Goal: Book appointment/travel/reservation: Book appointment/travel/reservation

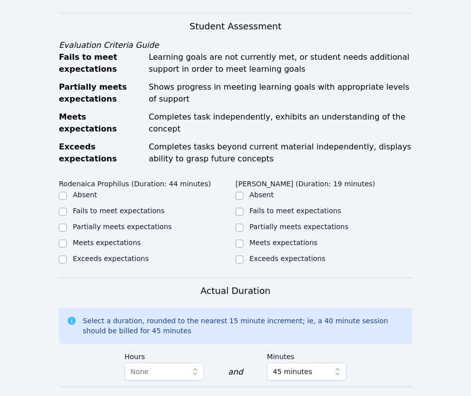
scroll to position [434, 0]
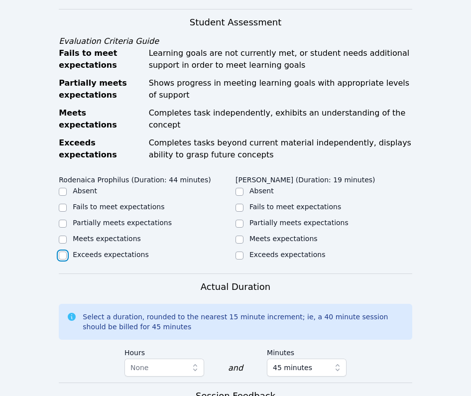
click at [63, 252] on input "Exceeds expectations" at bounding box center [63, 256] width 8 height 8
checkbox input "true"
click at [240, 236] on input "Meets expectations" at bounding box center [240, 240] width 8 height 8
checkbox input "true"
click at [63, 236] on input "Meets expectations" at bounding box center [63, 240] width 8 height 8
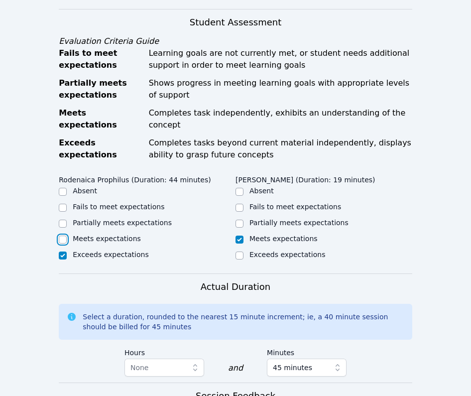
checkbox input "true"
checkbox input "false"
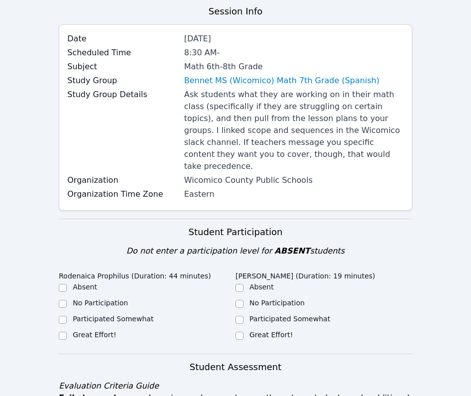
scroll to position [84, 0]
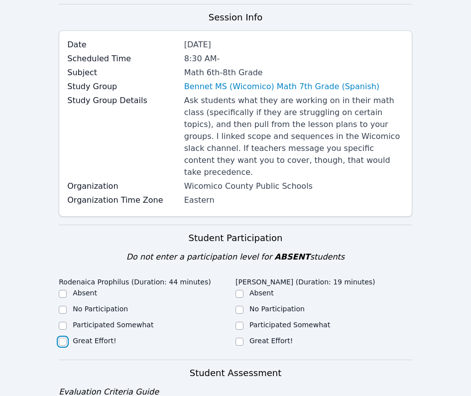
click at [64, 338] on input "Great Effort!" at bounding box center [63, 342] width 8 height 8
checkbox input "true"
click at [236, 338] on input "Great Effort!" at bounding box center [240, 342] width 8 height 8
checkbox input "true"
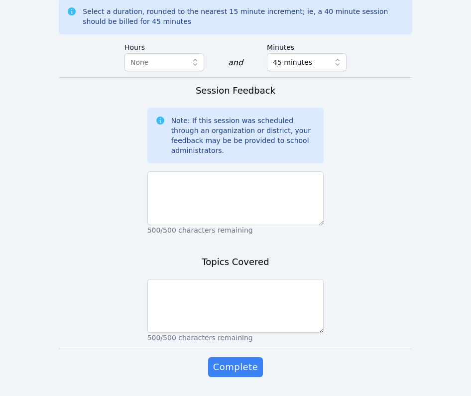
scroll to position [745, 0]
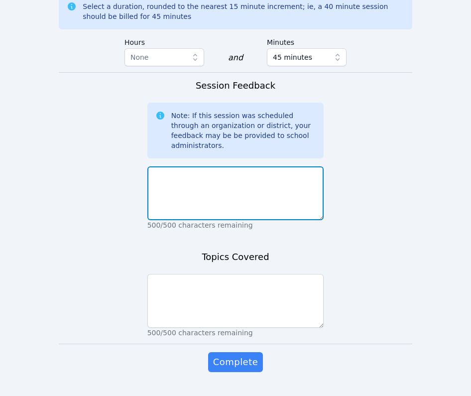
click at [204, 194] on textarea at bounding box center [235, 193] width 177 height 54
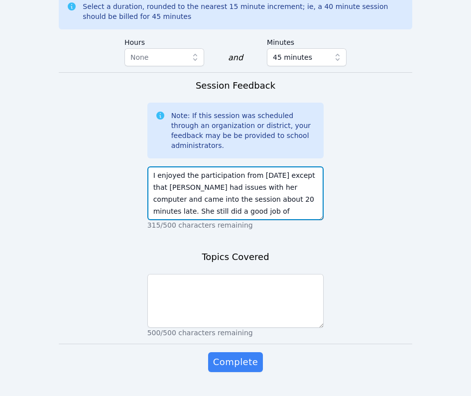
type textarea "I enjoyed the participation from [DATE] except that [PERSON_NAME] had issues wi…"
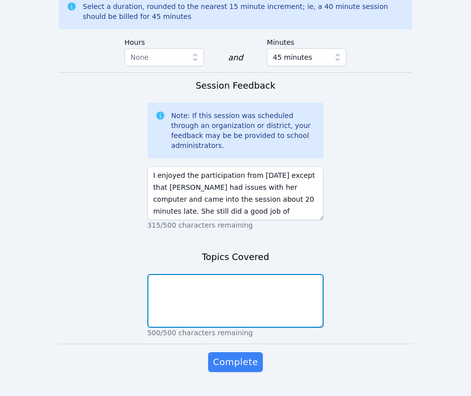
click at [221, 279] on textarea at bounding box center [235, 301] width 177 height 54
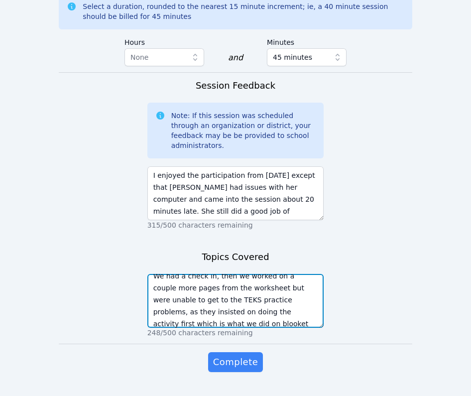
scroll to position [19, 0]
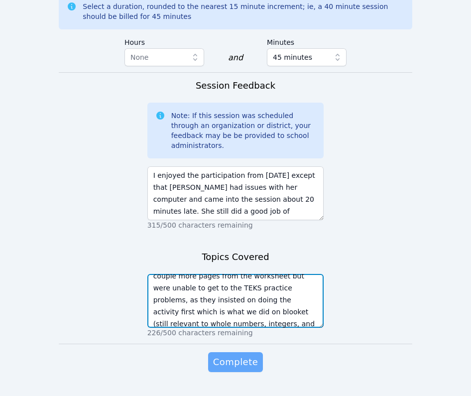
type textarea "We had a check in, then we worked on a couple more pages from the worksheet but…"
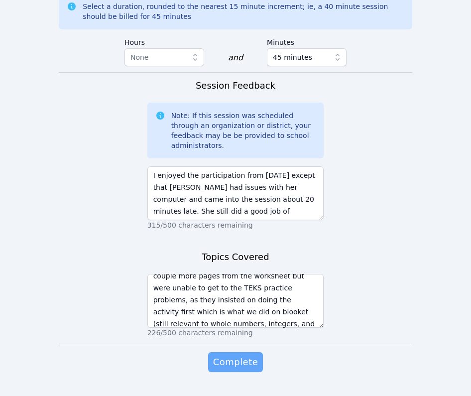
click at [247, 355] on span "Complete" at bounding box center [235, 362] width 45 height 14
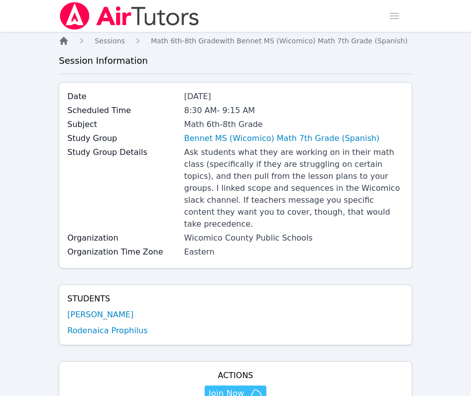
click at [66, 39] on icon "Breadcrumb" at bounding box center [64, 41] width 10 height 10
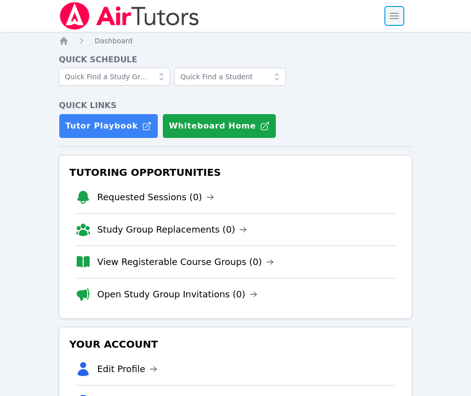
click at [391, 17] on span "button" at bounding box center [395, 16] width 22 height 22
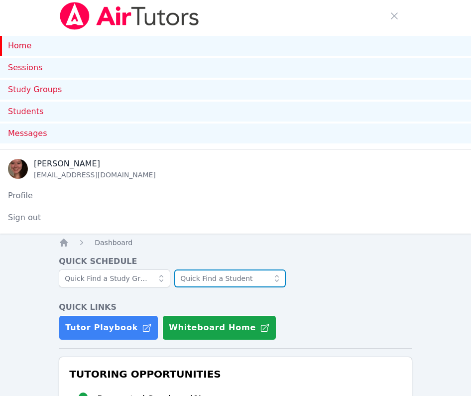
click at [206, 280] on input "text" at bounding box center [230, 278] width 112 height 18
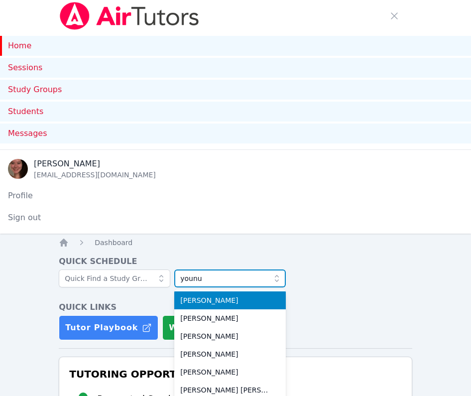
type input "younus"
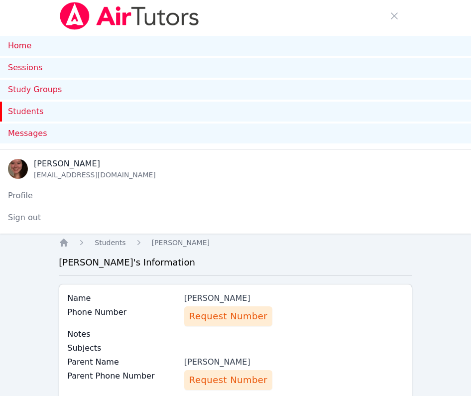
click at [31, 116] on link "Students" at bounding box center [235, 112] width 471 height 20
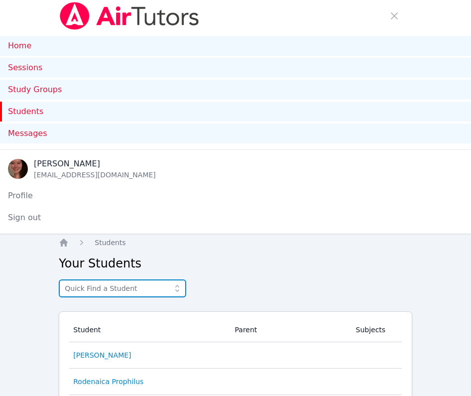
click at [133, 293] on input "text" at bounding box center [123, 288] width 128 height 18
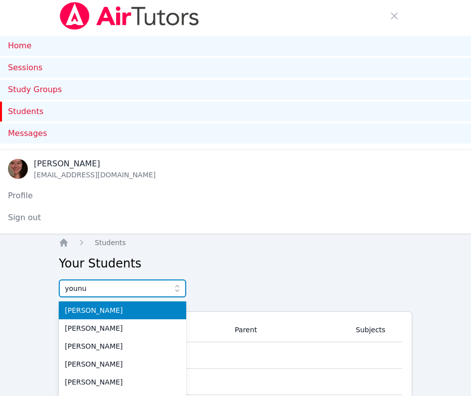
type input "younus"
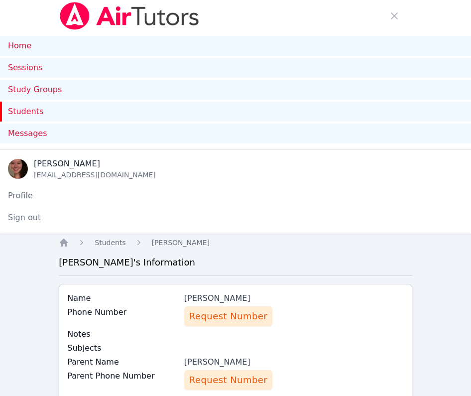
click at [71, 241] on ol "Home Students Abigail Perren" at bounding box center [134, 243] width 151 height 10
click at [67, 242] on icon "Breadcrumb" at bounding box center [64, 243] width 10 height 10
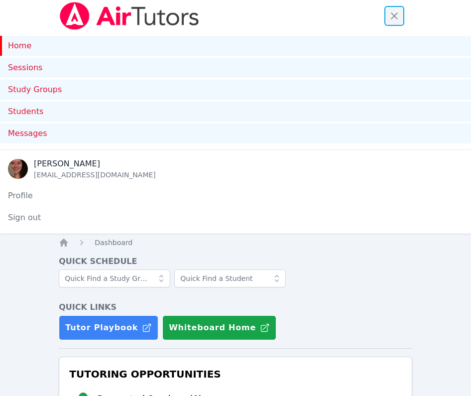
click at [393, 14] on span "button" at bounding box center [395, 16] width 22 height 22
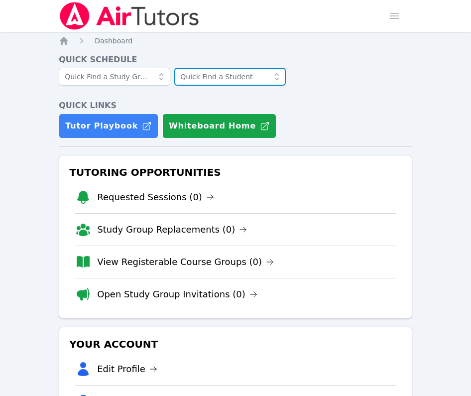
click at [221, 77] on input "text" at bounding box center [230, 77] width 112 height 18
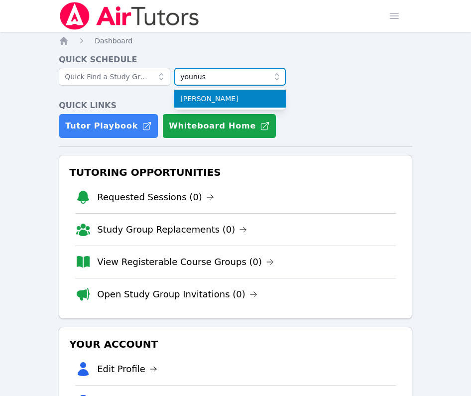
type input "younus"
click at [232, 103] on span "Younus Al Mawla" at bounding box center [230, 99] width 100 height 10
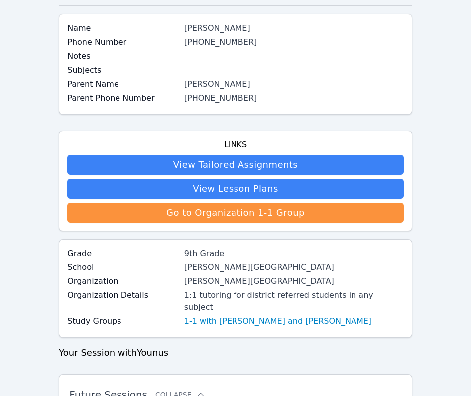
scroll to position [91, 0]
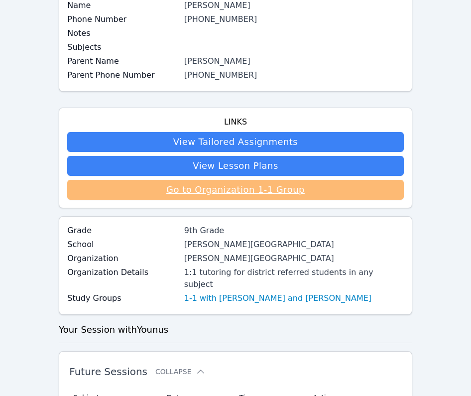
click at [223, 196] on link "Go to Organization 1-1 Group" at bounding box center [235, 190] width 337 height 20
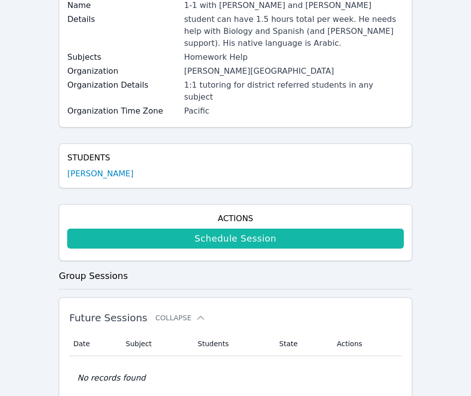
click at [224, 229] on link "Schedule Session" at bounding box center [235, 239] width 337 height 20
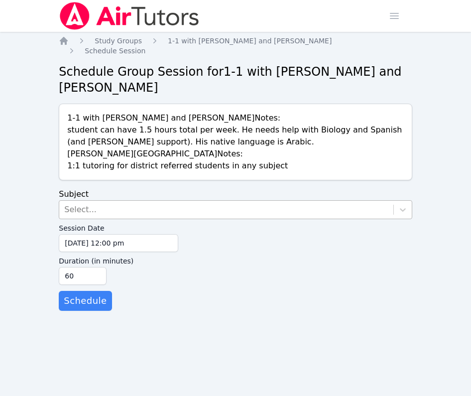
click at [168, 202] on div "Select..." at bounding box center [226, 210] width 334 height 18
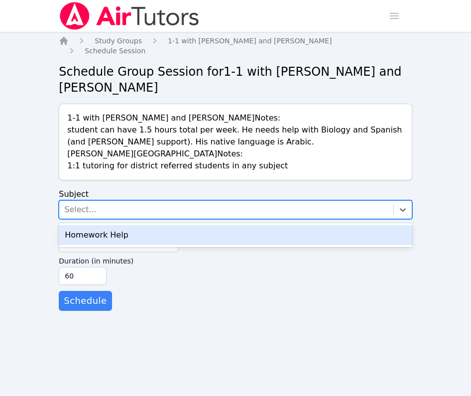
click at [156, 234] on div "Homework Help" at bounding box center [236, 235] width 354 height 20
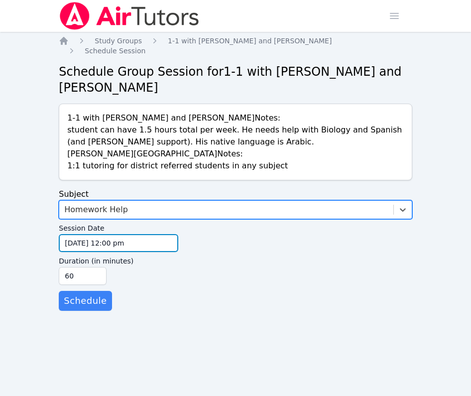
click at [141, 234] on input "09/23/2025 12:00 pm" at bounding box center [119, 243] width 120 height 18
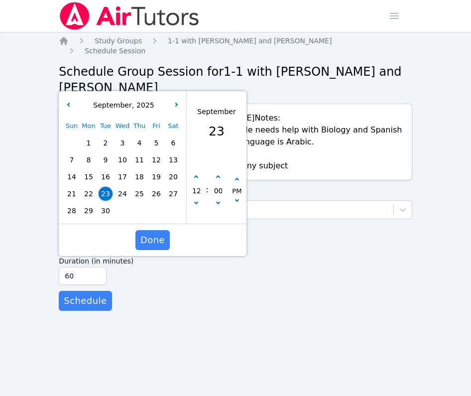
click at [108, 204] on span "30" at bounding box center [106, 211] width 14 height 14
click at [196, 175] on icon "button" at bounding box center [196, 177] width 4 height 4
type input "09/30/2025 01:00 pm"
type input "01"
click at [196, 175] on icon "button" at bounding box center [196, 177] width 4 height 4
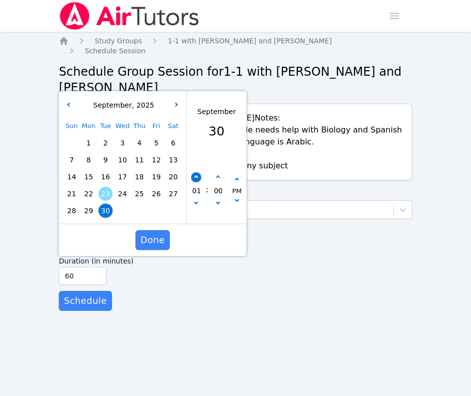
type input "09/30/2025 02:00 pm"
type input "02"
click at [196, 175] on icon "button" at bounding box center [196, 177] width 4 height 4
type input "09/30/2025 03:00 pm"
type input "03"
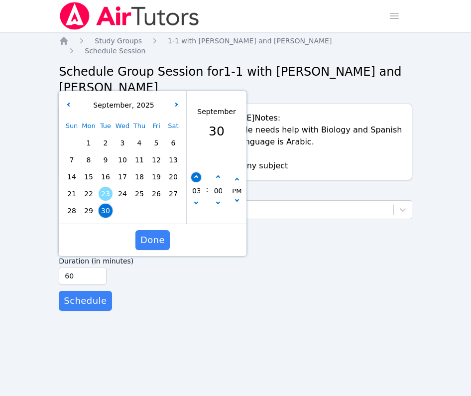
click at [196, 175] on icon "button" at bounding box center [196, 177] width 4 height 4
type input "09/30/2025 04:00 pm"
type input "04"
click at [196, 175] on icon "button" at bounding box center [196, 177] width 4 height 4
type input "09/30/2025 05:00 pm"
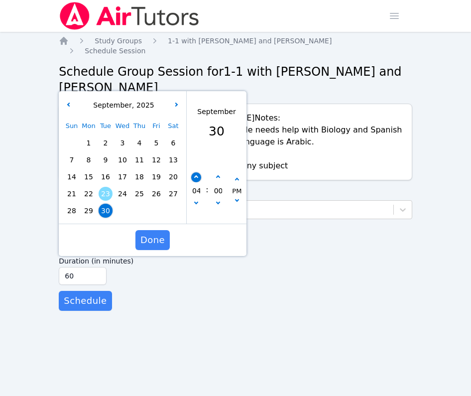
type input "05"
click at [196, 175] on icon "button" at bounding box center [196, 177] width 4 height 4
type input "09/30/2025 06:00 pm"
type input "06"
click at [196, 175] on icon "button" at bounding box center [196, 177] width 4 height 4
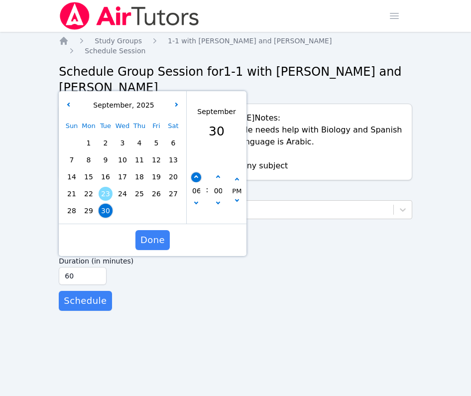
type input "09/30/2025 07:00 pm"
type input "07"
click at [196, 175] on icon "button" at bounding box center [196, 177] width 4 height 4
type input "09/30/2025 08:00 pm"
type input "08"
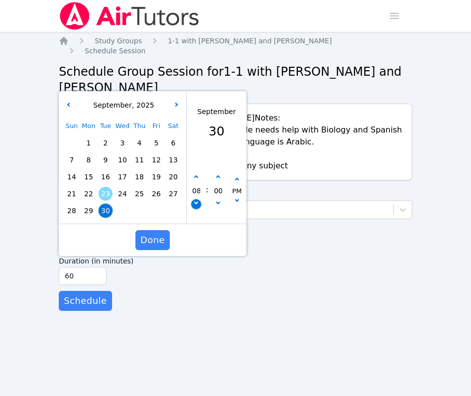
click at [197, 200] on icon "button" at bounding box center [196, 202] width 4 height 4
type input "09/30/2025 07:00 pm"
type input "07"
click at [194, 172] on button "button" at bounding box center [196, 177] width 10 height 10
type input "09/30/2025 08:00 pm"
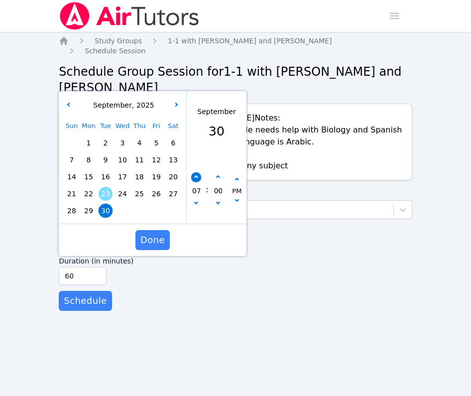
type input "08"
click at [194, 172] on button "button" at bounding box center [196, 177] width 10 height 10
type input "09/30/2025 09:00 pm"
type input "09"
click at [194, 172] on button "button" at bounding box center [196, 177] width 10 height 10
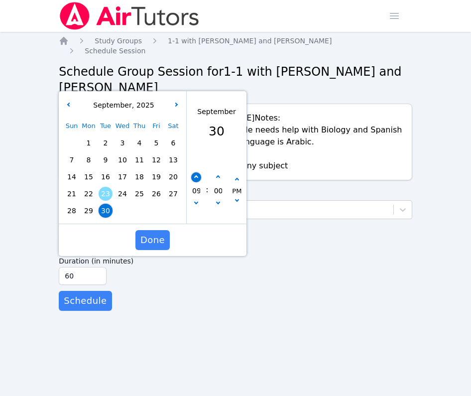
type input "09/30/2025 10:00 pm"
type input "10"
click at [194, 172] on button "button" at bounding box center [196, 177] width 10 height 10
type input "09/30/2025 11:00 pm"
type input "11"
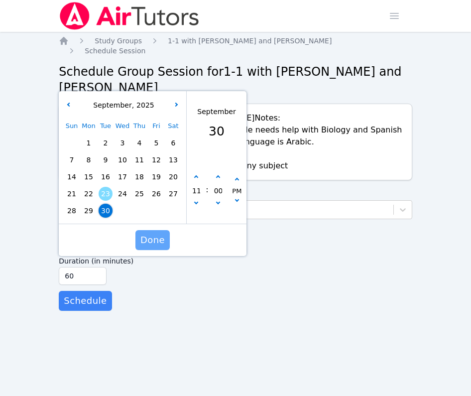
click at [148, 233] on span "Done" at bounding box center [152, 240] width 24 height 14
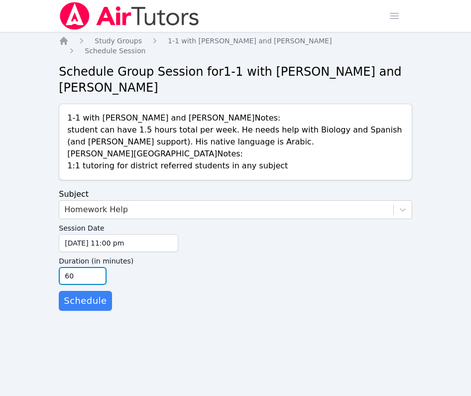
click at [78, 267] on input "60" at bounding box center [83, 276] width 48 height 18
click at [100, 269] on input "45" at bounding box center [83, 276] width 48 height 18
click at [100, 269] on input "30" at bounding box center [83, 276] width 48 height 18
type input "45"
click at [98, 267] on input "45" at bounding box center [83, 276] width 48 height 18
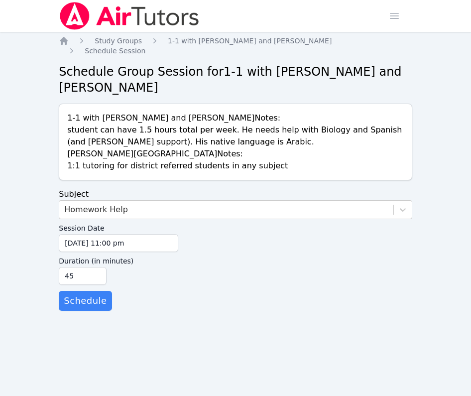
drag, startPoint x: 90, startPoint y: 287, endPoint x: 138, endPoint y: 287, distance: 48.3
click at [138, 289] on form "Subject Homework Help Session Date 09/30/2025 11:00 pm 9/30/2025 11:00 pm Durat…" at bounding box center [236, 249] width 354 height 123
click at [77, 294] on span "Schedule" at bounding box center [85, 301] width 43 height 14
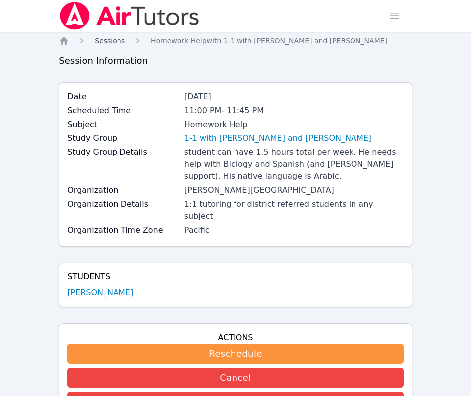
click at [108, 40] on span "Sessions" at bounding box center [110, 41] width 30 height 8
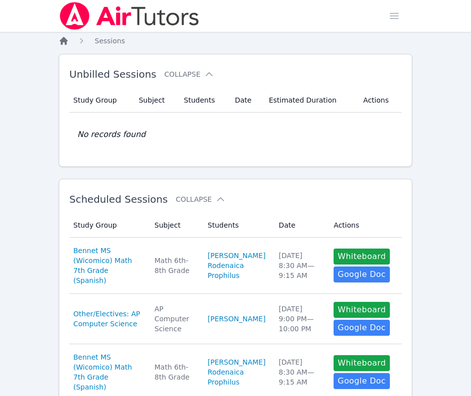
click at [65, 42] on icon "Breadcrumb" at bounding box center [64, 41] width 8 height 8
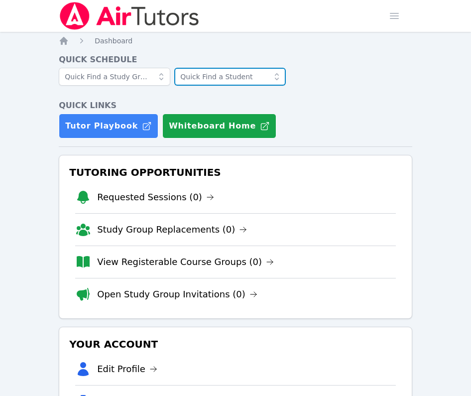
click at [238, 75] on input "text" at bounding box center [230, 77] width 112 height 18
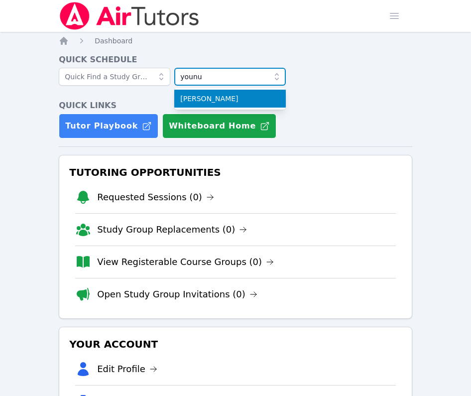
type input "younu"
click at [243, 99] on span "Younus Al Mawla" at bounding box center [230, 99] width 100 height 10
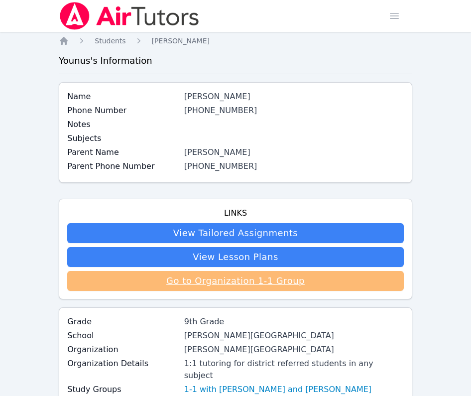
click at [218, 287] on link "Go to Organization 1-1 Group" at bounding box center [235, 281] width 337 height 20
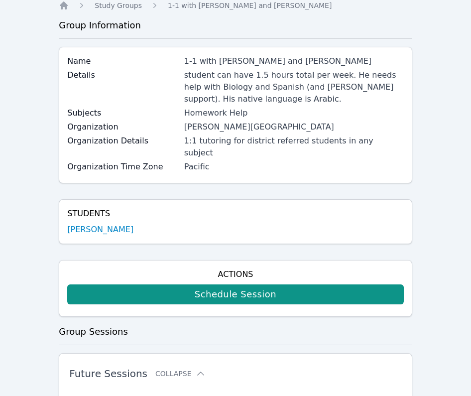
scroll to position [46, 0]
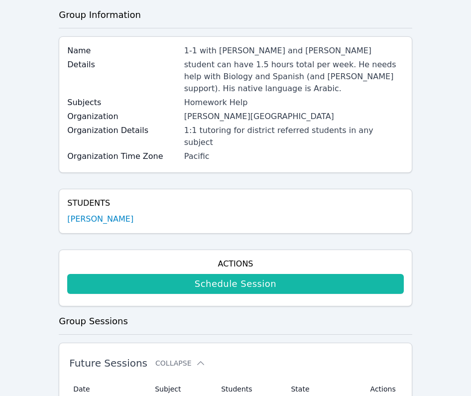
click at [217, 276] on link "Schedule Session" at bounding box center [235, 284] width 337 height 20
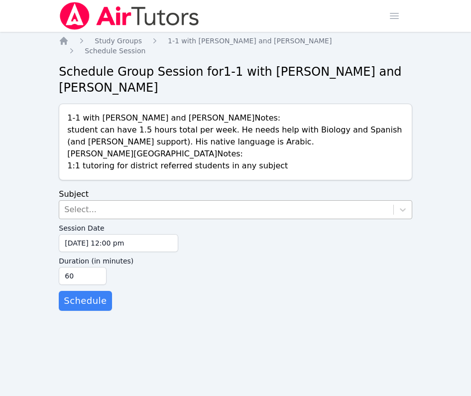
click at [127, 201] on div "Select..." at bounding box center [226, 210] width 334 height 18
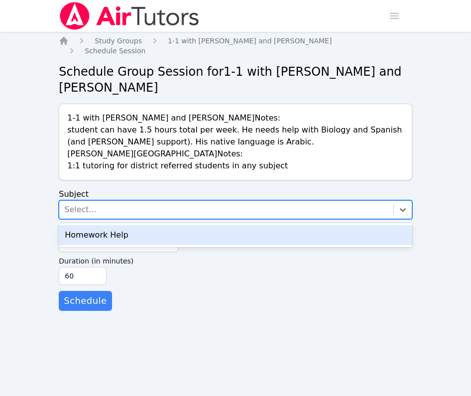
click at [119, 225] on div "Homework Help" at bounding box center [236, 235] width 354 height 20
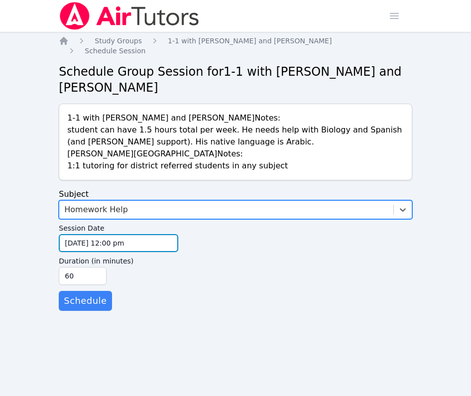
click at [116, 239] on input "09/23/2025 12:00 pm" at bounding box center [119, 243] width 120 height 18
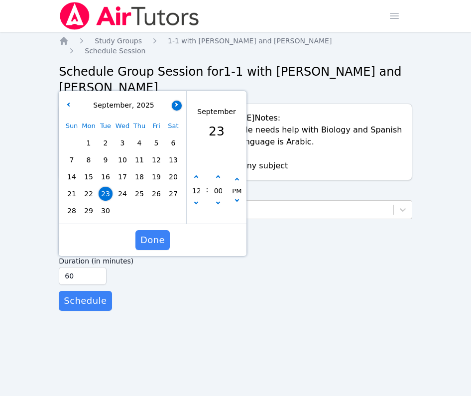
click at [176, 101] on button "button" at bounding box center [177, 106] width 10 height 10
click at [125, 136] on span "1" at bounding box center [123, 143] width 14 height 14
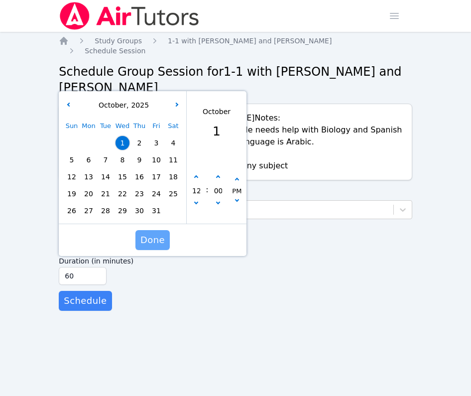
click at [158, 234] on span "Done" at bounding box center [152, 240] width 24 height 14
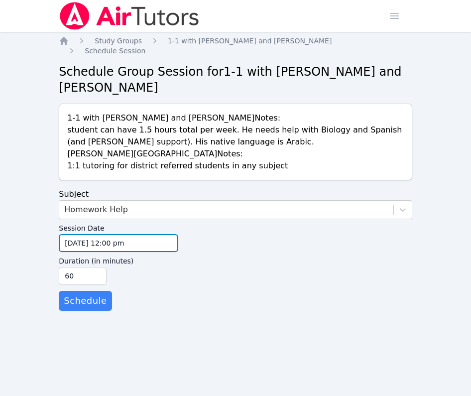
click at [117, 234] on input "10/01/2025 12:00 pm" at bounding box center [119, 243] width 120 height 18
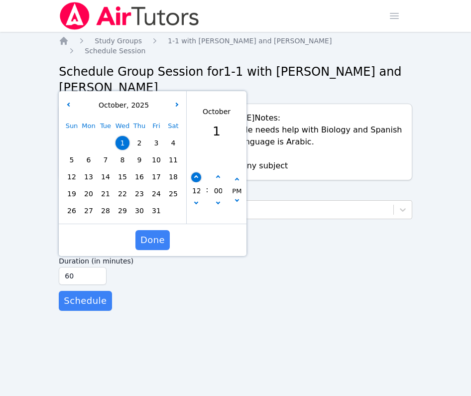
click at [199, 172] on button "button" at bounding box center [196, 177] width 10 height 10
type input "10/01/2025 01:00 pm"
type input "01"
click at [199, 172] on button "button" at bounding box center [196, 177] width 10 height 10
type input "10/01/2025 02:00 pm"
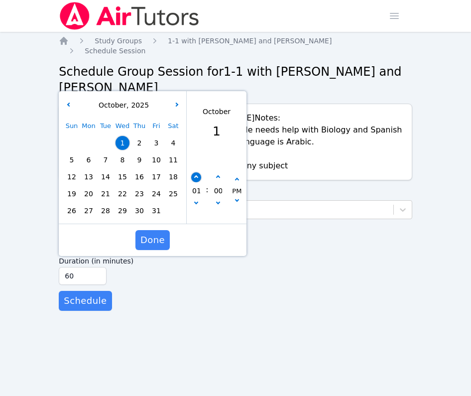
type input "02"
click at [199, 172] on button "button" at bounding box center [196, 177] width 10 height 10
type input "10/01/2025 03:00 pm"
type input "03"
click at [199, 172] on button "button" at bounding box center [196, 177] width 10 height 10
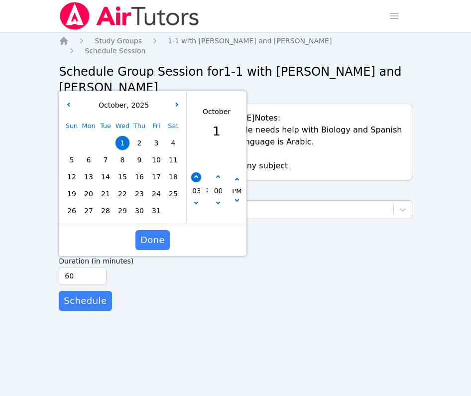
type input "10/01/2025 04:00 pm"
type input "04"
click at [199, 172] on button "button" at bounding box center [196, 177] width 10 height 10
type input "10/01/2025 05:00 pm"
type input "05"
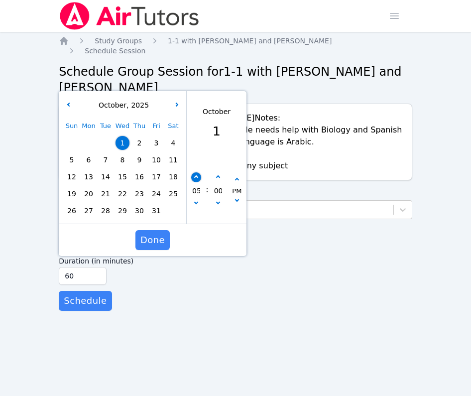
click at [199, 172] on button "button" at bounding box center [196, 177] width 10 height 10
type input "10/01/2025 06:00 pm"
type input "06"
click at [199, 172] on button "button" at bounding box center [196, 177] width 10 height 10
type input "10/01/2025 07:00 pm"
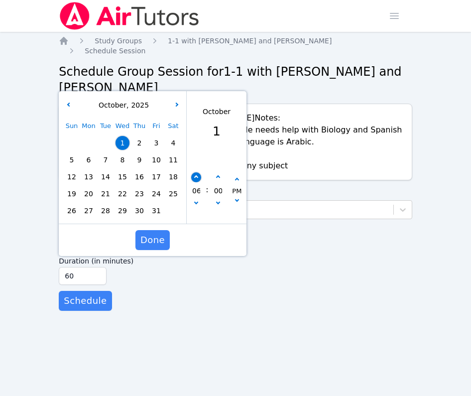
type input "07"
click at [199, 172] on button "button" at bounding box center [196, 177] width 10 height 10
type input "10/01/2025 08:00 pm"
type input "08"
click at [199, 172] on button "button" at bounding box center [196, 177] width 10 height 10
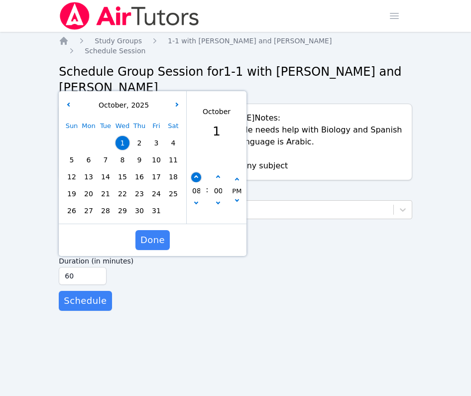
type input "10/01/2025 09:00 pm"
type input "09"
click at [199, 172] on button "button" at bounding box center [196, 177] width 10 height 10
type input "10/01/2025 10:00 pm"
type input "10"
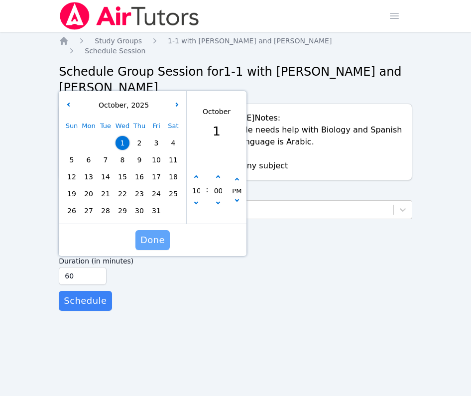
click at [147, 234] on span "Done" at bounding box center [152, 240] width 24 height 14
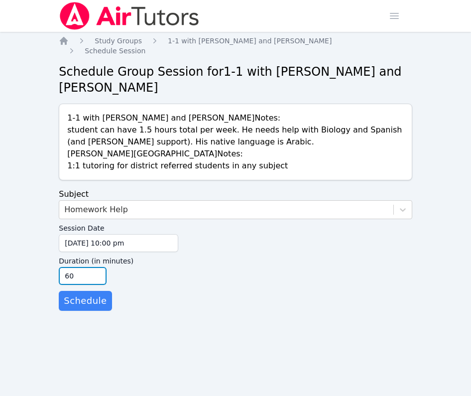
click at [97, 272] on input "60" at bounding box center [83, 276] width 48 height 18
type input "45"
click at [98, 271] on input "45" at bounding box center [83, 276] width 48 height 18
click at [75, 294] on span "Schedule" at bounding box center [85, 301] width 43 height 14
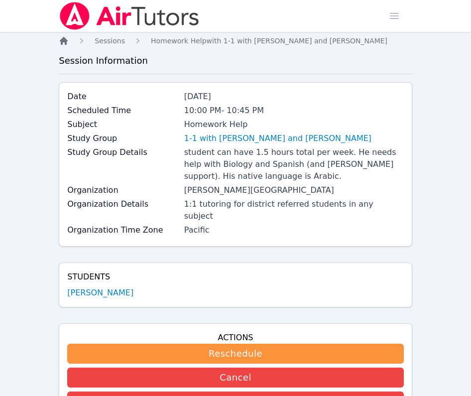
click at [68, 37] on icon "Breadcrumb" at bounding box center [64, 41] width 10 height 10
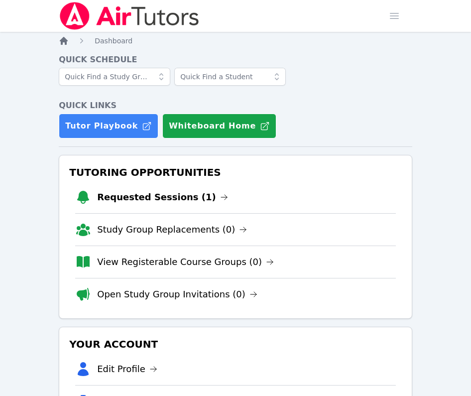
click at [65, 39] on icon "Breadcrumb" at bounding box center [64, 41] width 8 height 8
click at [110, 193] on link "Requested Sessions (1)" at bounding box center [162, 197] width 131 height 14
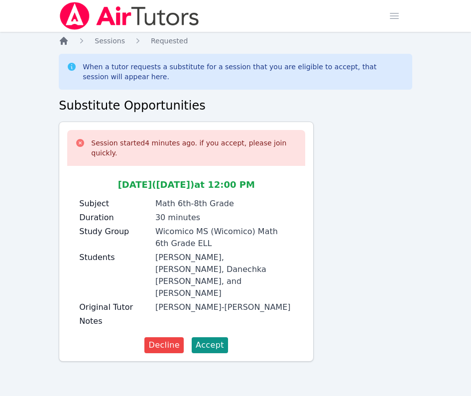
click at [68, 39] on icon "Breadcrumb" at bounding box center [64, 41] width 10 height 10
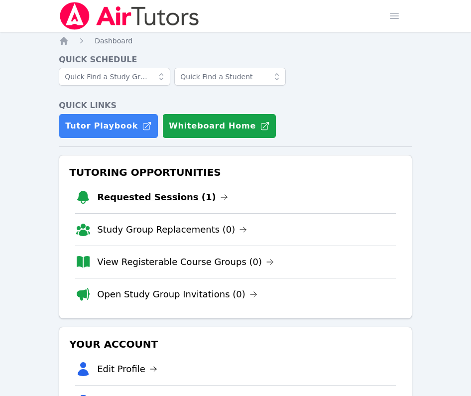
click at [150, 192] on link "Requested Sessions (1)" at bounding box center [162, 197] width 131 height 14
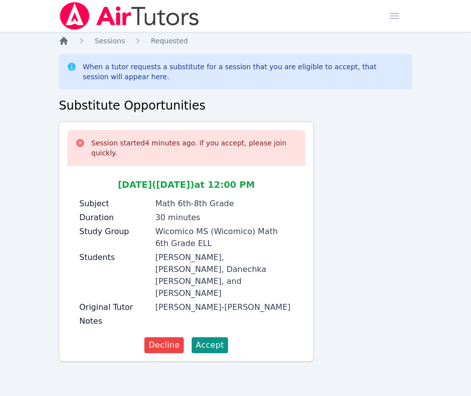
click at [64, 37] on icon "Breadcrumb" at bounding box center [64, 41] width 8 height 8
